Goal: Book appointment/travel/reservation

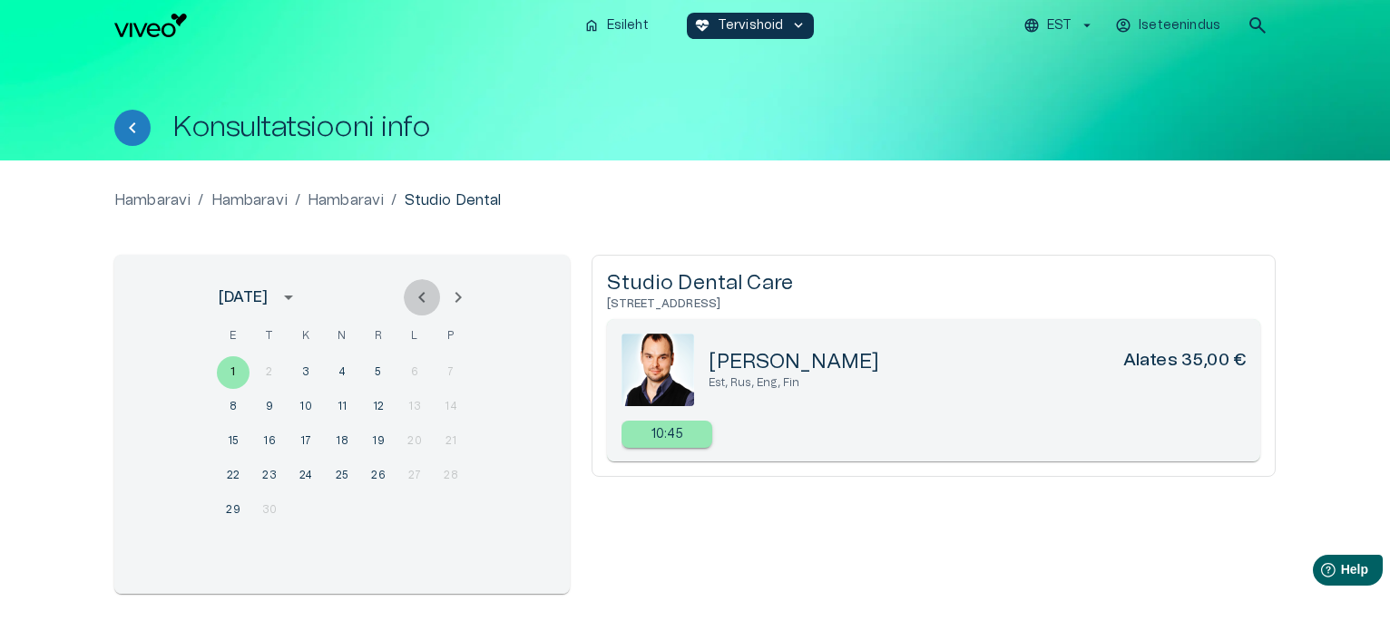
click at [416, 295] on icon "Previous month" at bounding box center [422, 298] width 22 height 22
